Goal: Information Seeking & Learning: Learn about a topic

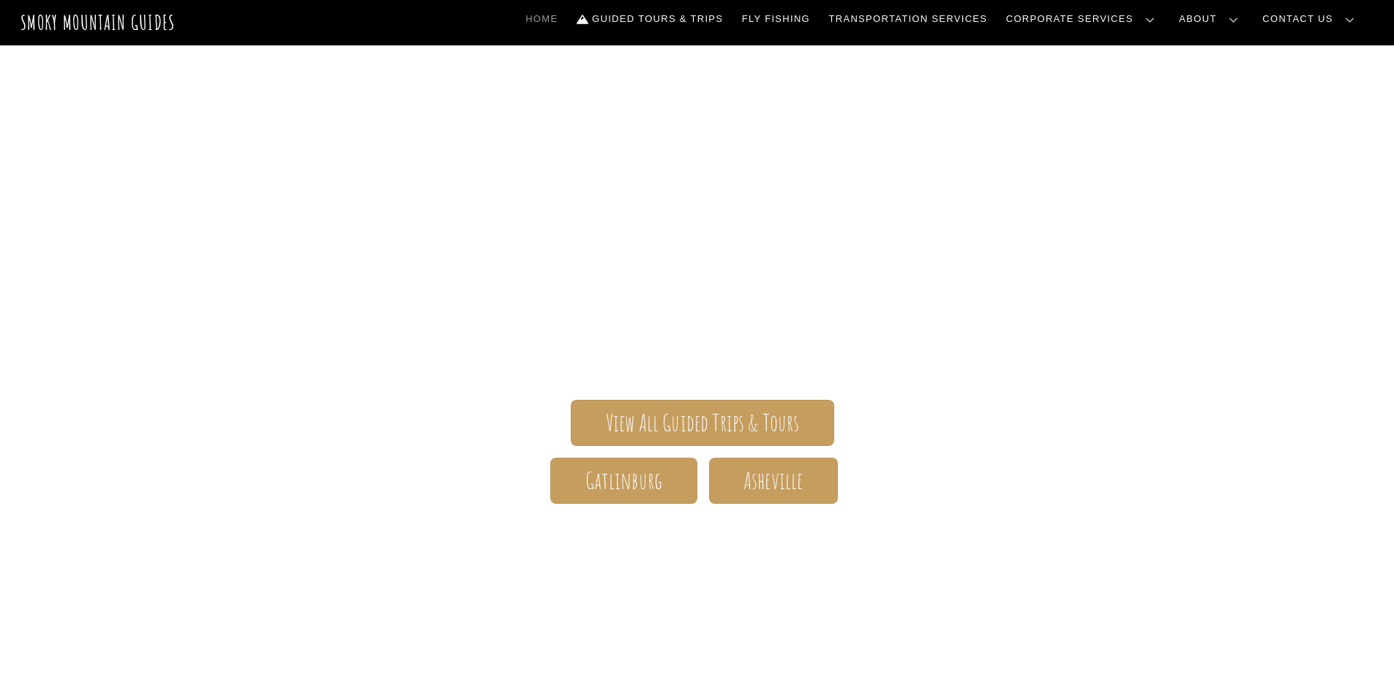
scroll to position [293, 0]
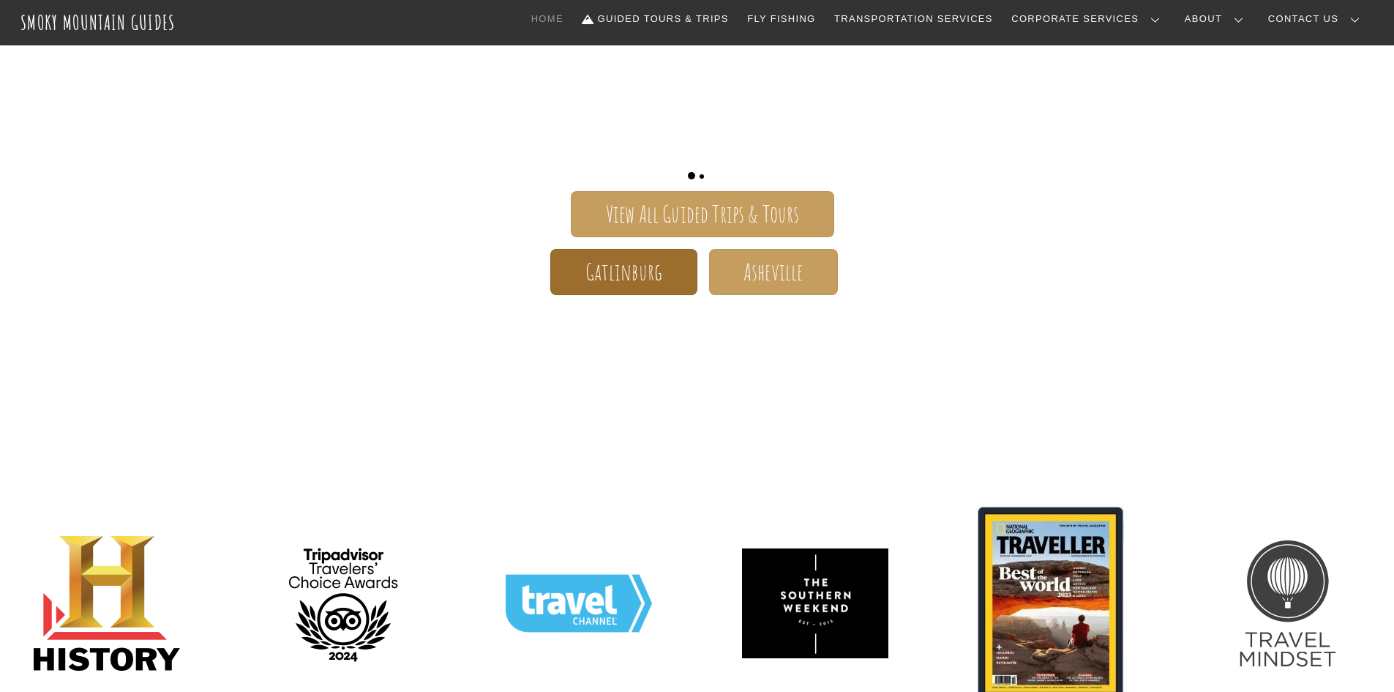
click at [666, 271] on link "Gatlinburg" at bounding box center [623, 272] width 146 height 46
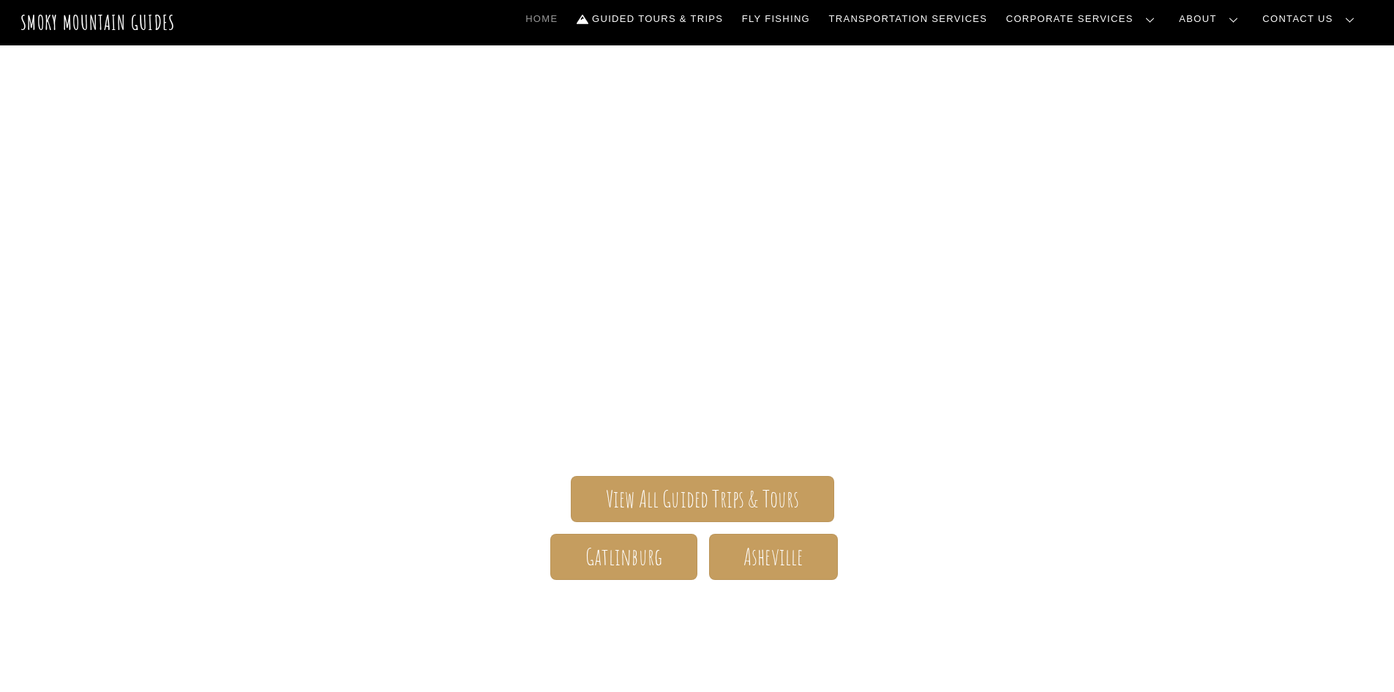
scroll to position [0, 0]
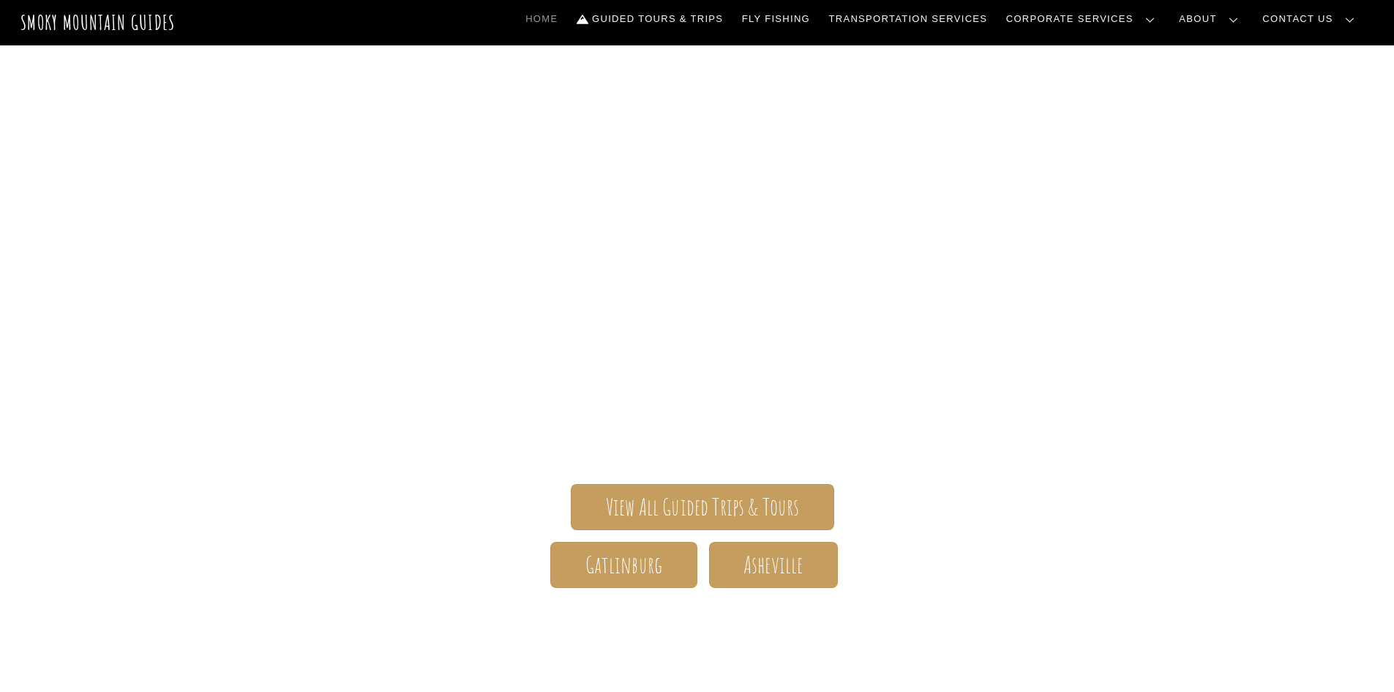
click at [0, 0] on link "Frequently Asked Questions" at bounding box center [0, 0] width 0 height 0
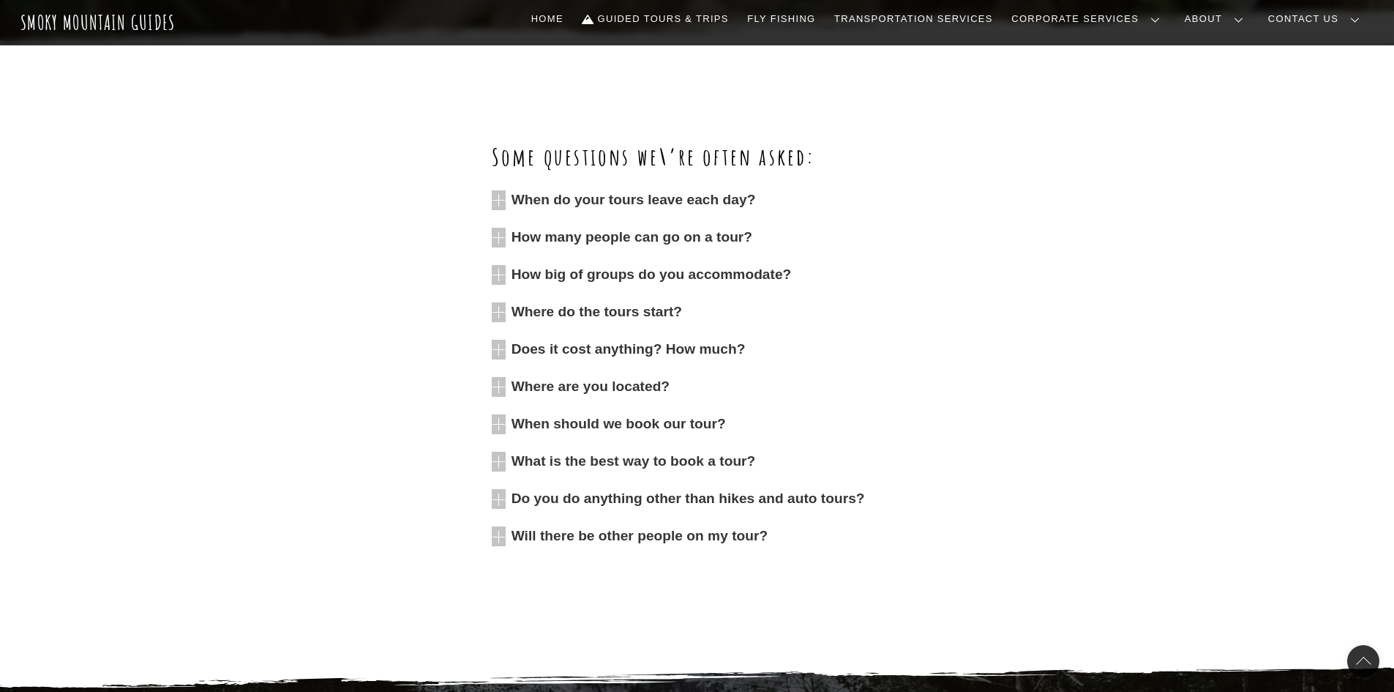
scroll to position [586, 0]
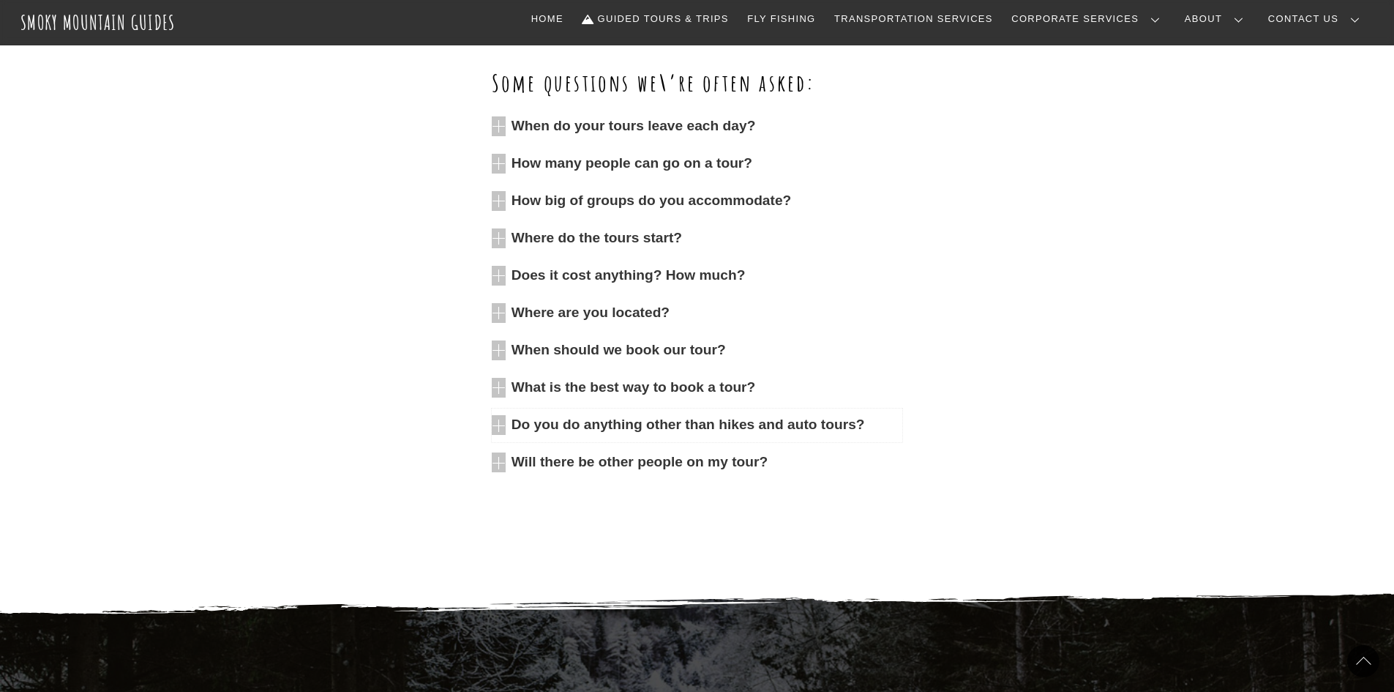
click at [609, 420] on span "Do you do anything other than hikes and auto tours?" at bounding box center [708, 425] width 392 height 20
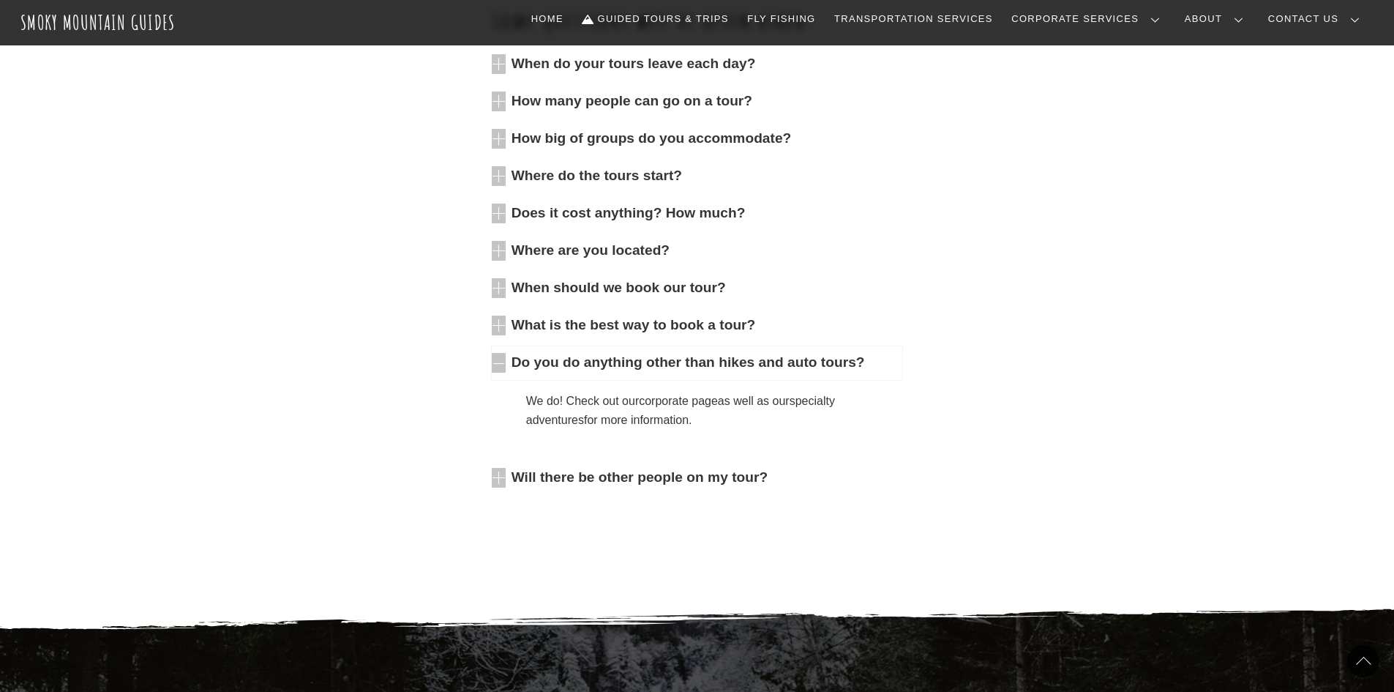
scroll to position [732, 0]
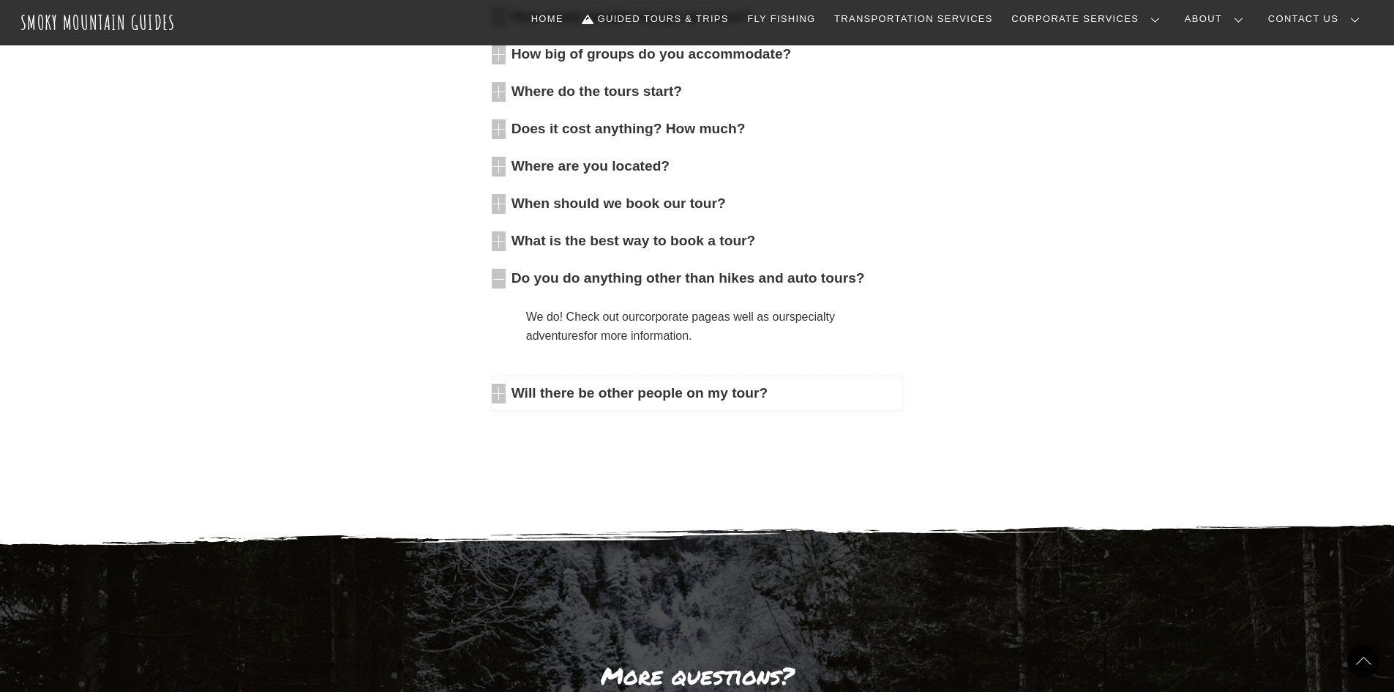
click at [583, 397] on span "Will there be other people on my tour?" at bounding box center [708, 394] width 392 height 20
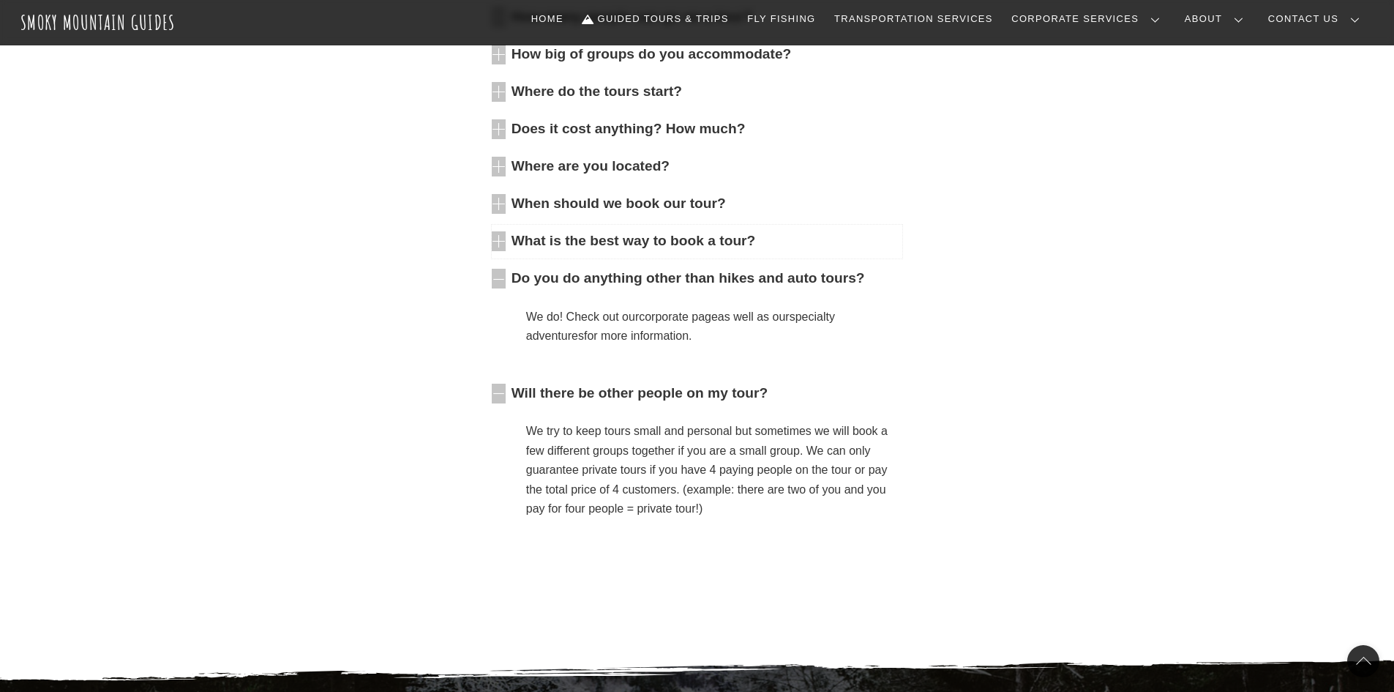
click at [585, 233] on span "What is the best way to book a tour?" at bounding box center [708, 241] width 392 height 20
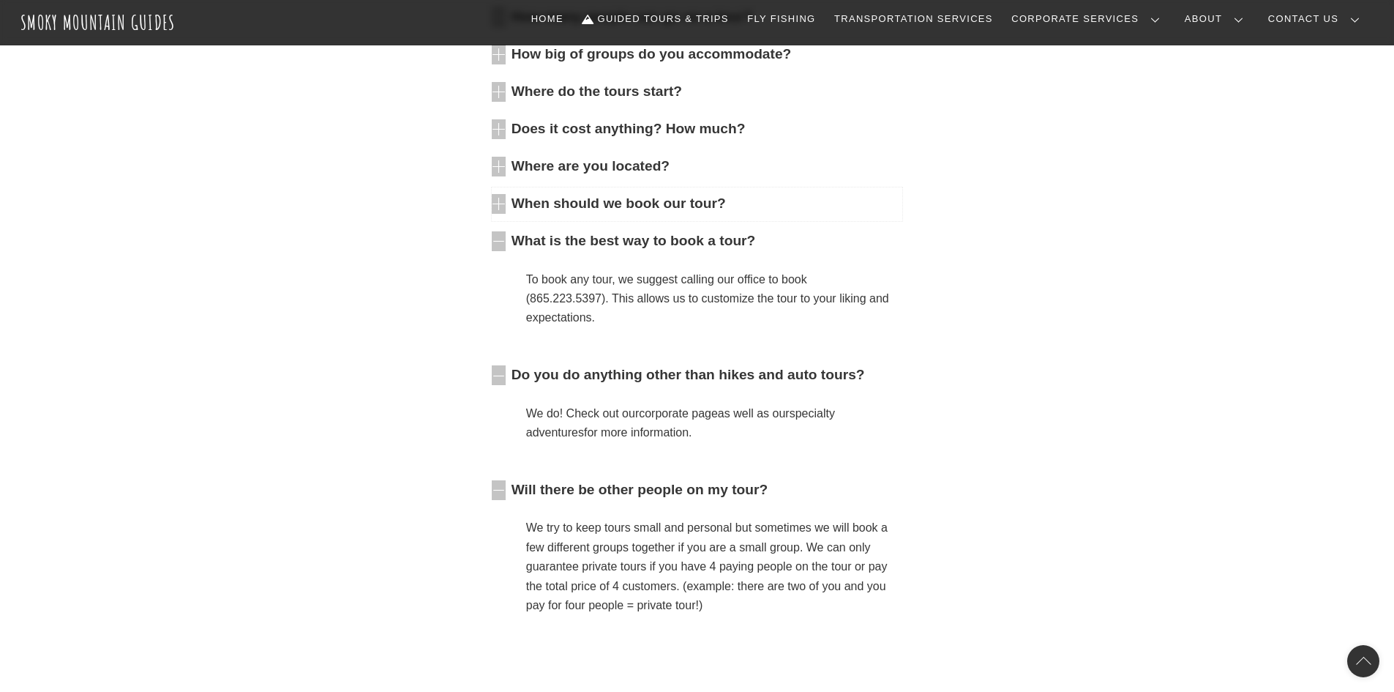
click at [625, 209] on span "When should we book our tour?" at bounding box center [708, 204] width 392 height 20
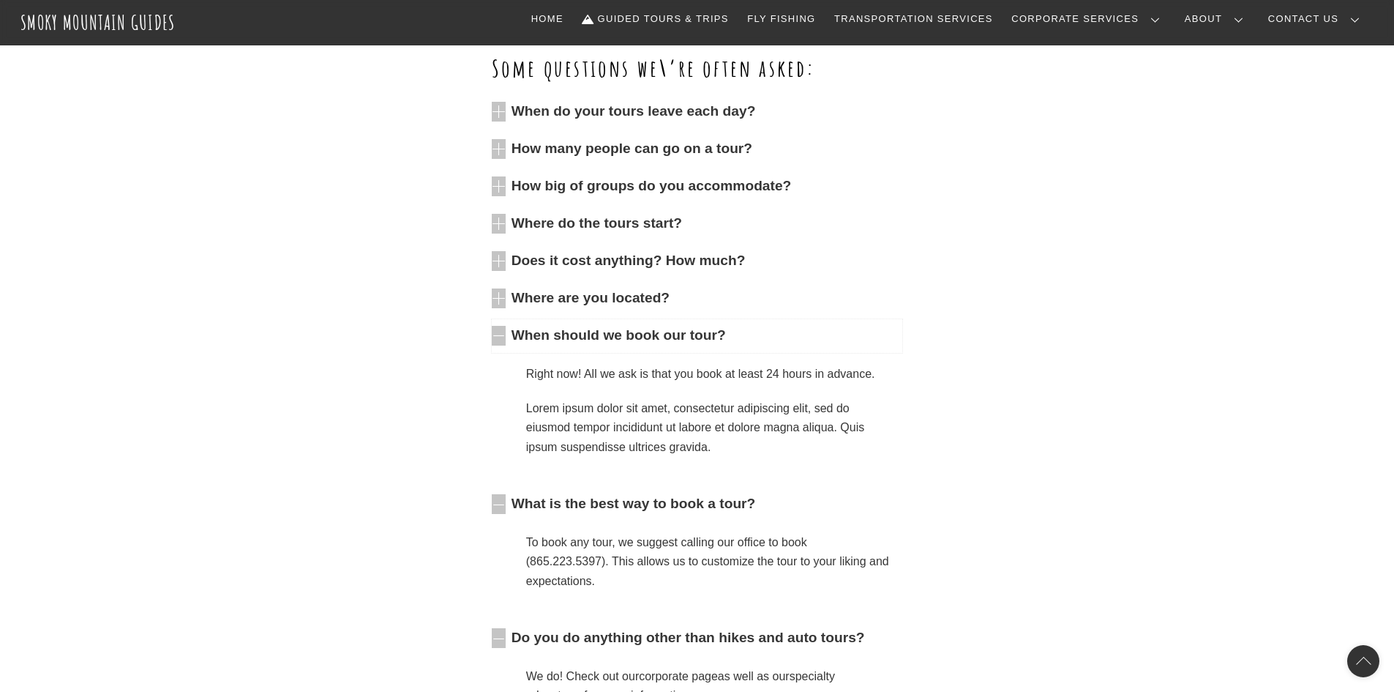
scroll to position [586, 0]
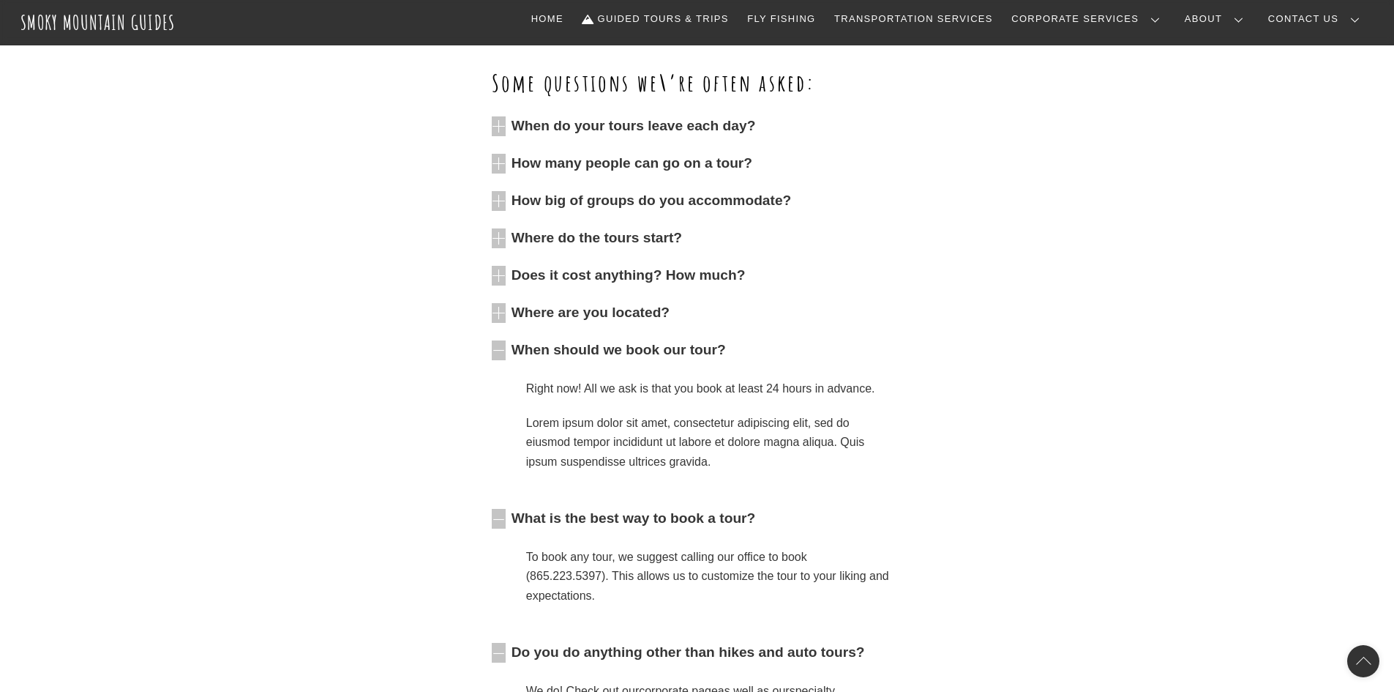
click at [606, 219] on ul "When do your tours leave each day? Monday through Saturday we have Hikes and Au…" at bounding box center [697, 514] width 411 height 810
click at [605, 204] on span "How big of groups do you accommodate?" at bounding box center [708, 201] width 392 height 20
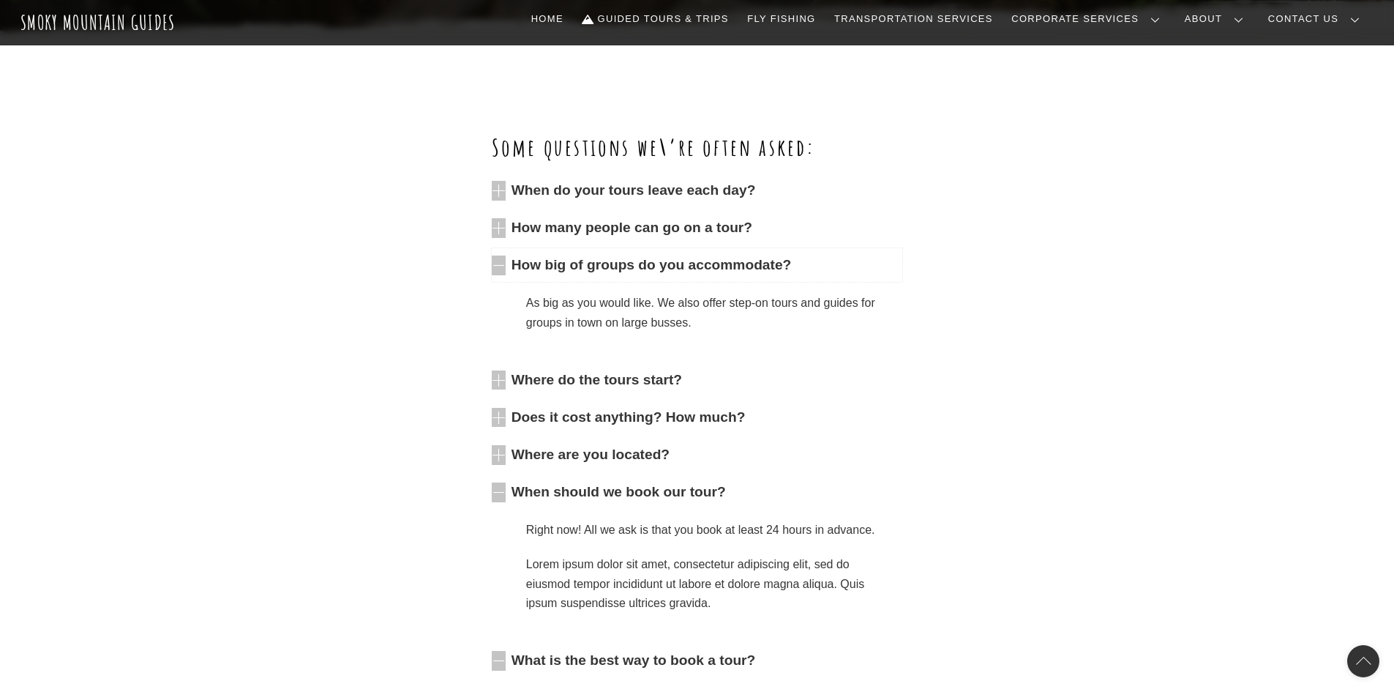
scroll to position [439, 0]
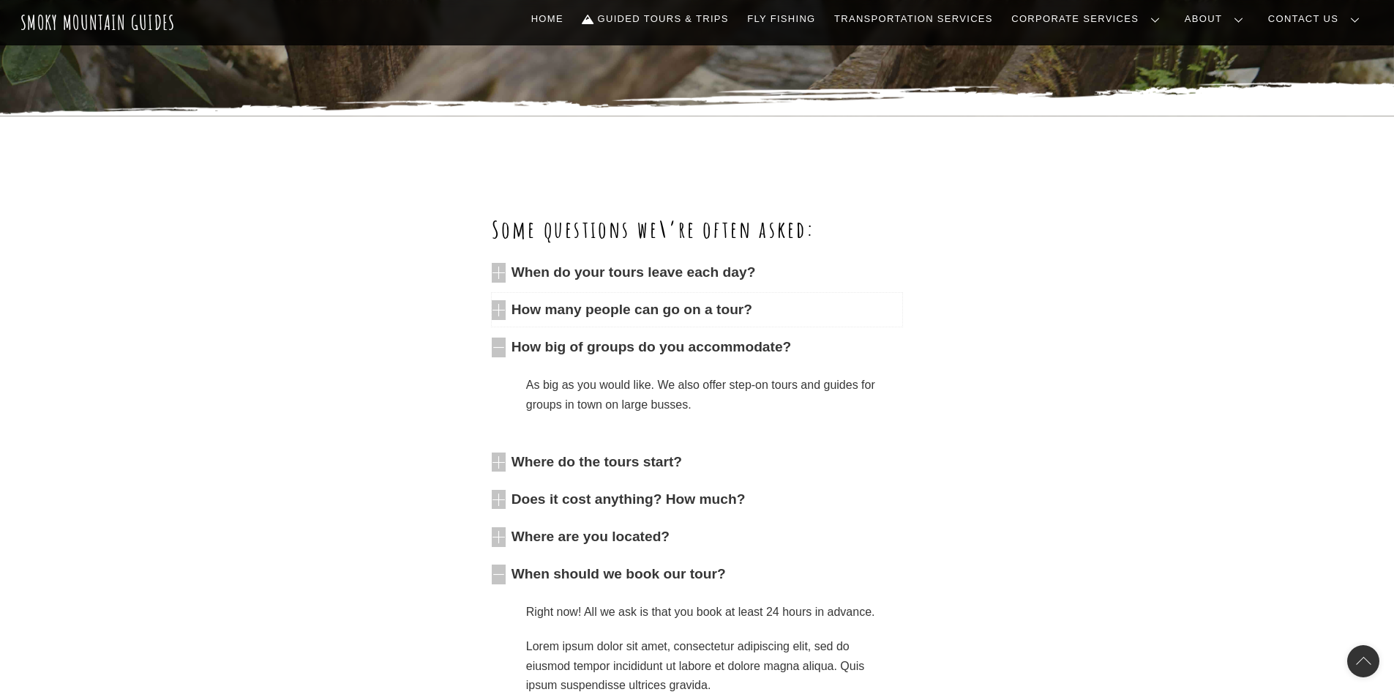
click at [595, 310] on span "How many people can go on a tour?" at bounding box center [708, 310] width 392 height 20
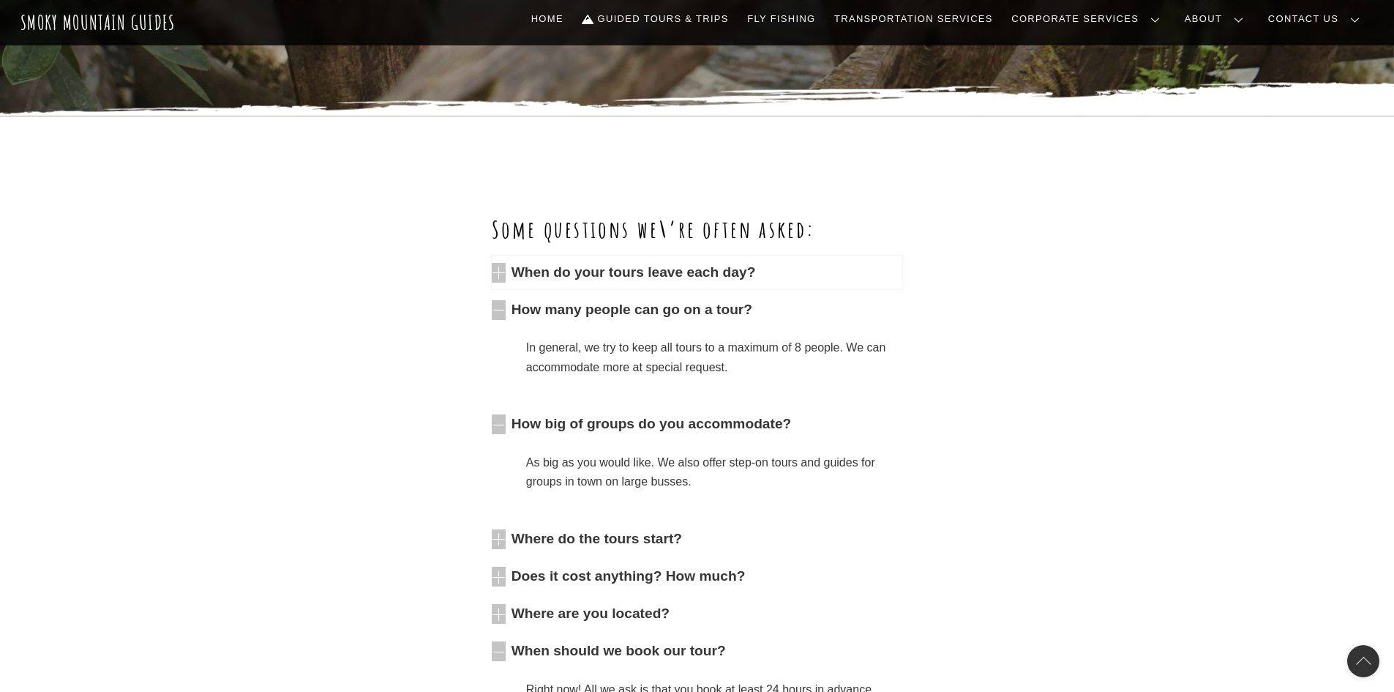
click at [617, 267] on span "When do your tours leave each day?" at bounding box center [708, 273] width 392 height 20
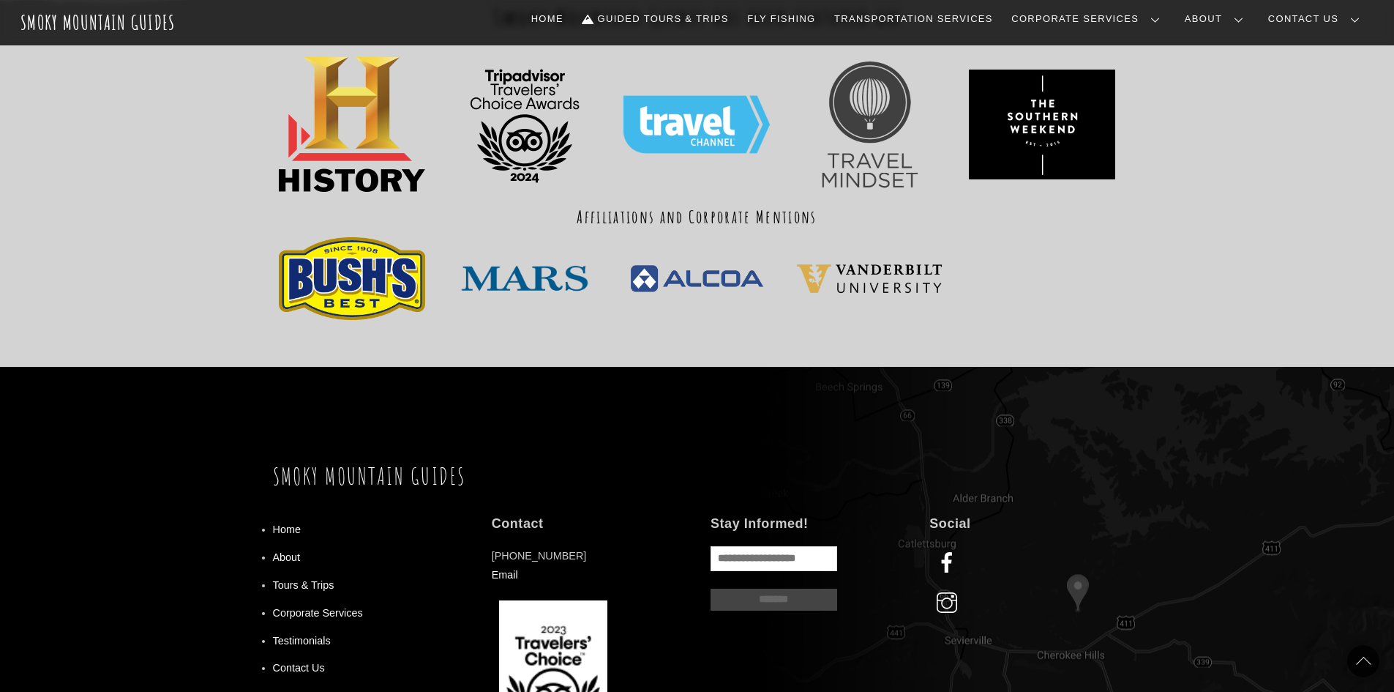
scroll to position [2205, 0]
